Goal: Task Accomplishment & Management: Complete application form

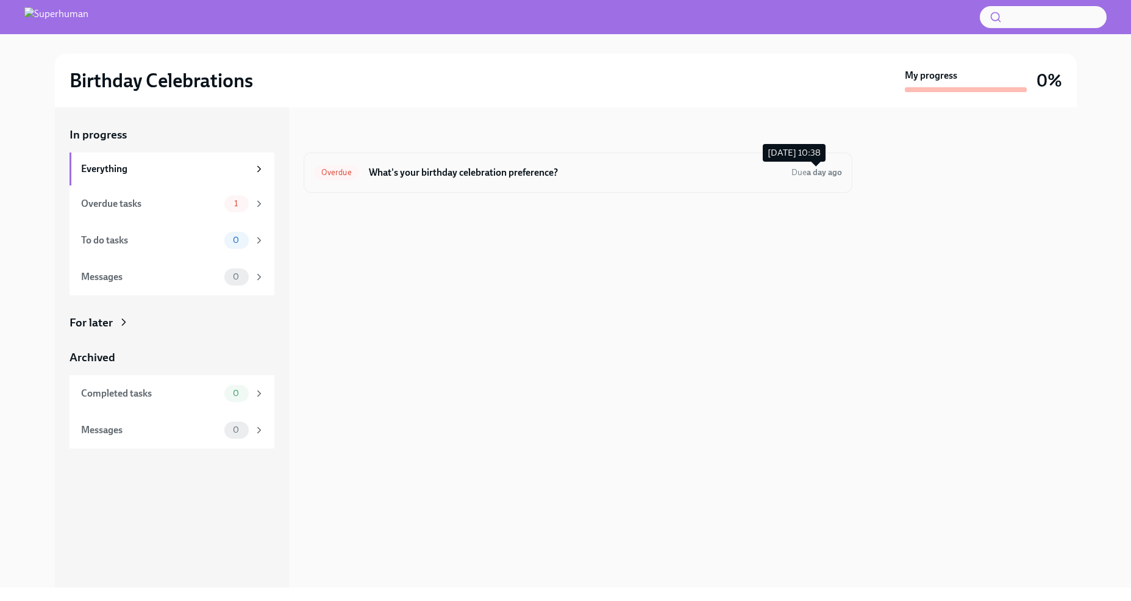
click at [802, 175] on span "Due a day ago" at bounding box center [816, 172] width 51 height 10
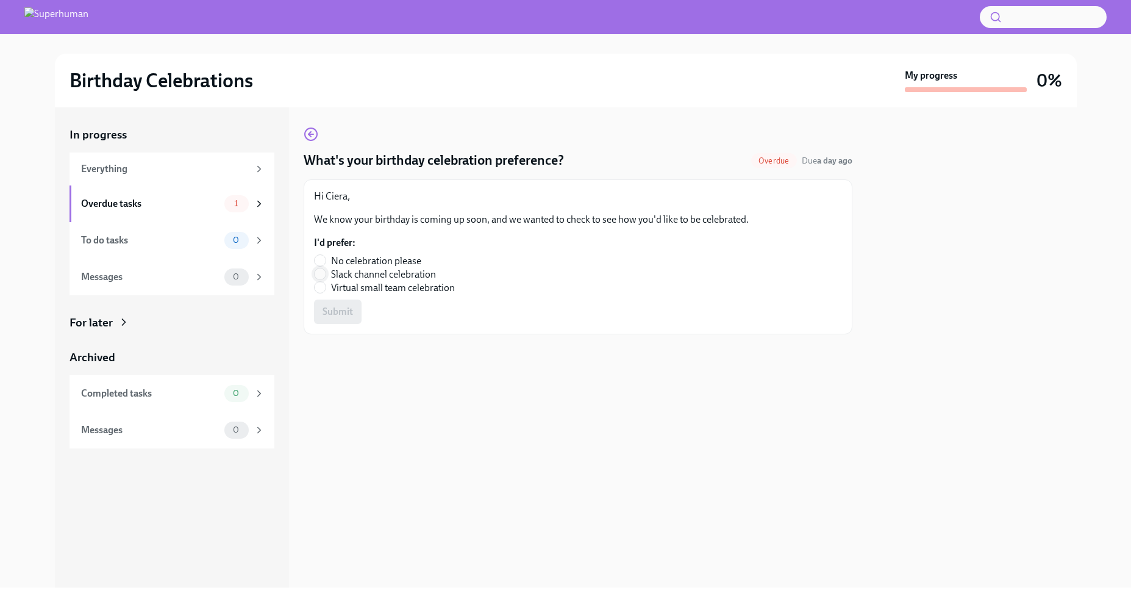
click at [322, 274] on input "Slack channel celebration" at bounding box center [320, 273] width 11 height 11
radio input "true"
click at [344, 313] on span "Submit" at bounding box center [338, 311] width 30 height 12
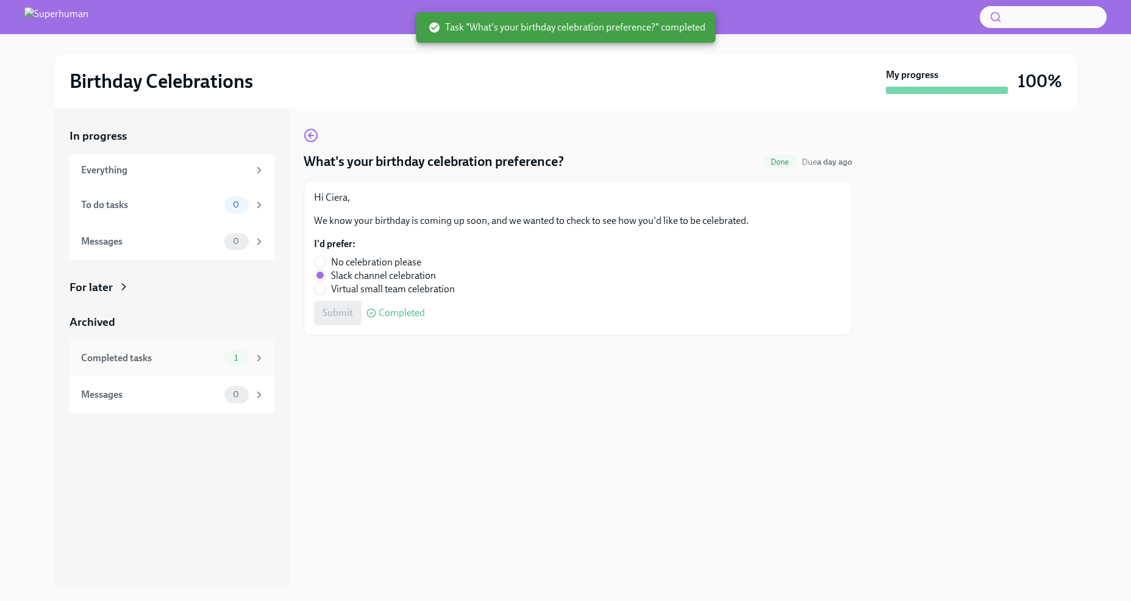
click at [255, 357] on icon at bounding box center [259, 357] width 11 height 11
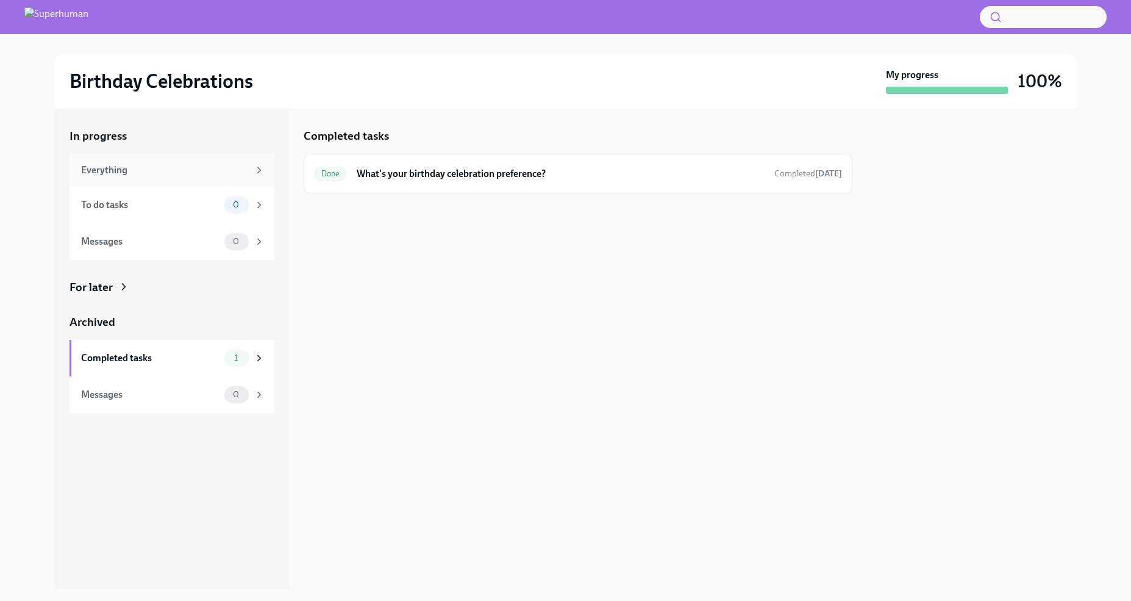
click at [101, 171] on div "Everything" at bounding box center [165, 169] width 168 height 13
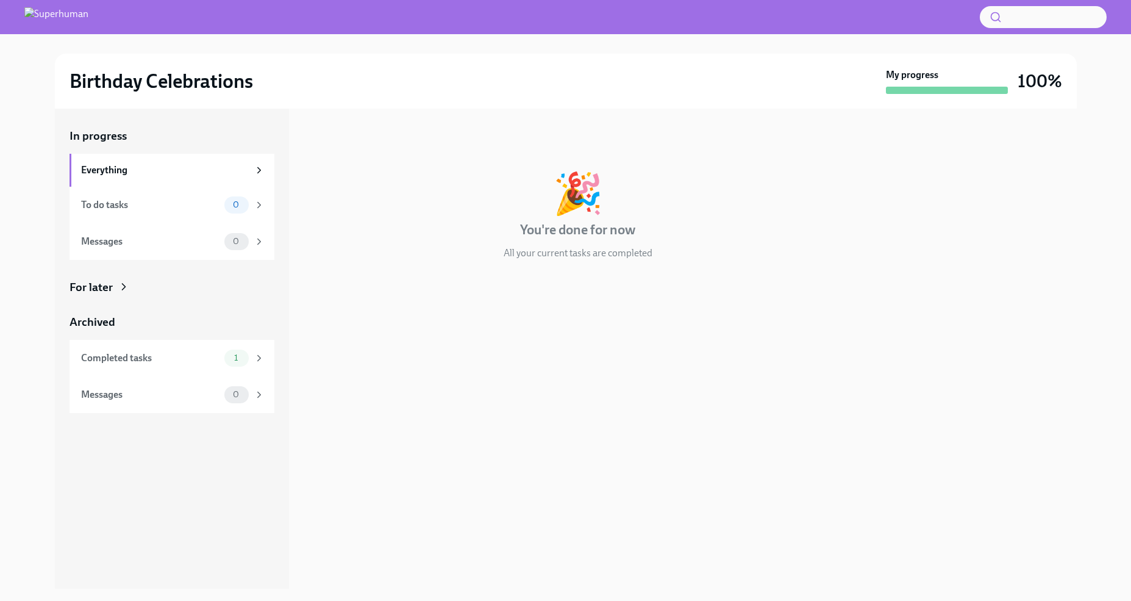
click at [109, 291] on div "For later" at bounding box center [91, 287] width 43 height 16
